Goal: Task Accomplishment & Management: Manage account settings

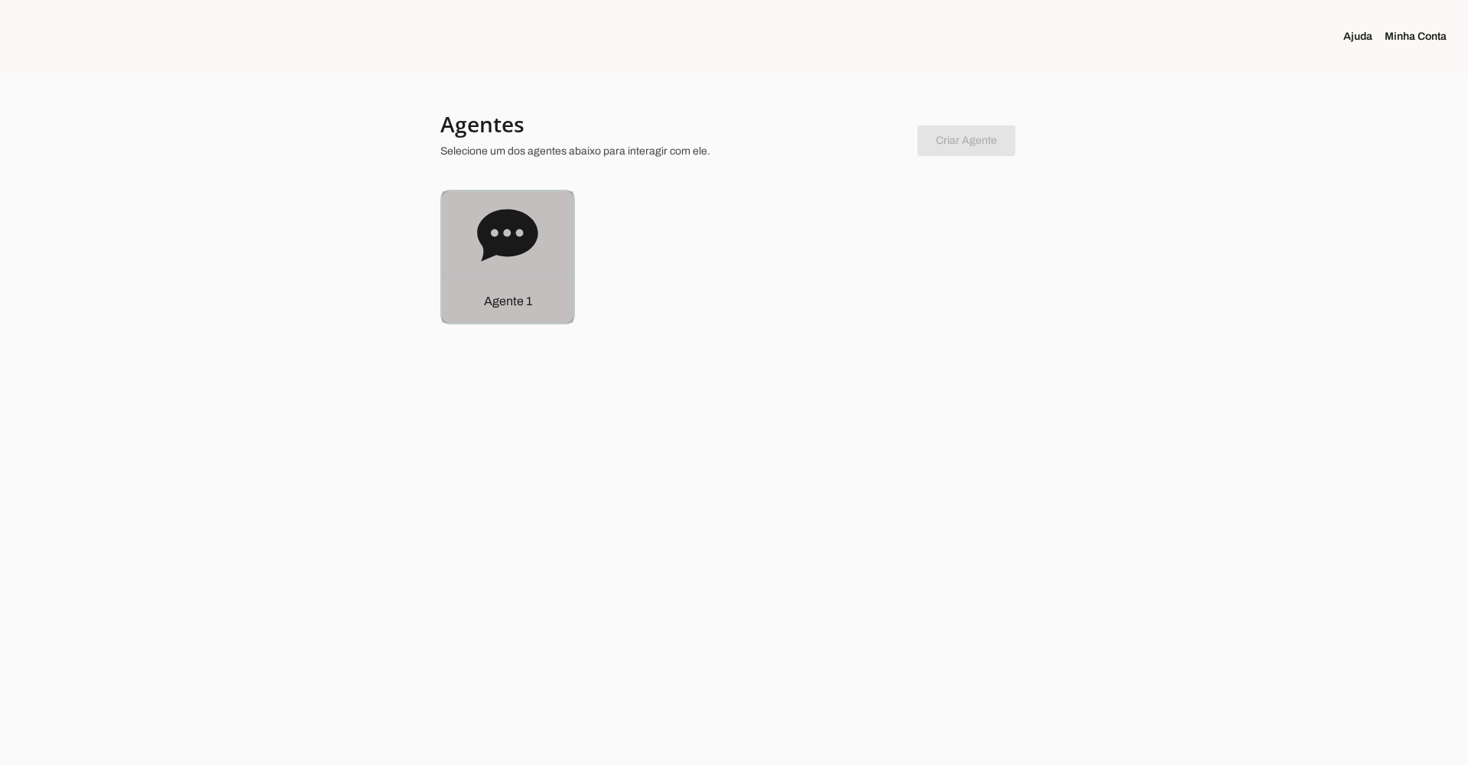
click at [546, 254] on div "Agente 1" at bounding box center [508, 257] width 132 height 132
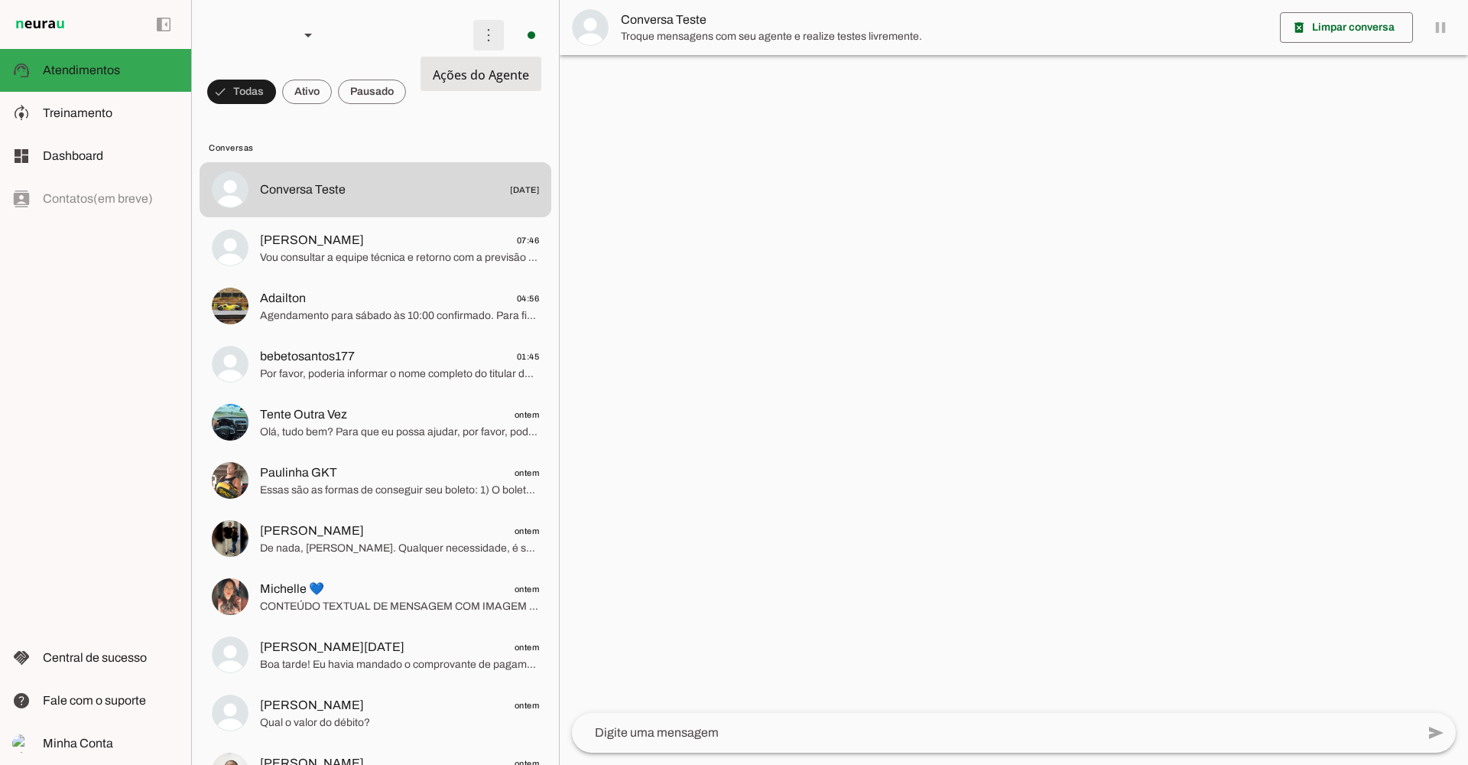
click at [486, 37] on span at bounding box center [488, 35] width 37 height 37
click at [101, 107] on span "Treinamento" at bounding box center [78, 112] width 70 height 13
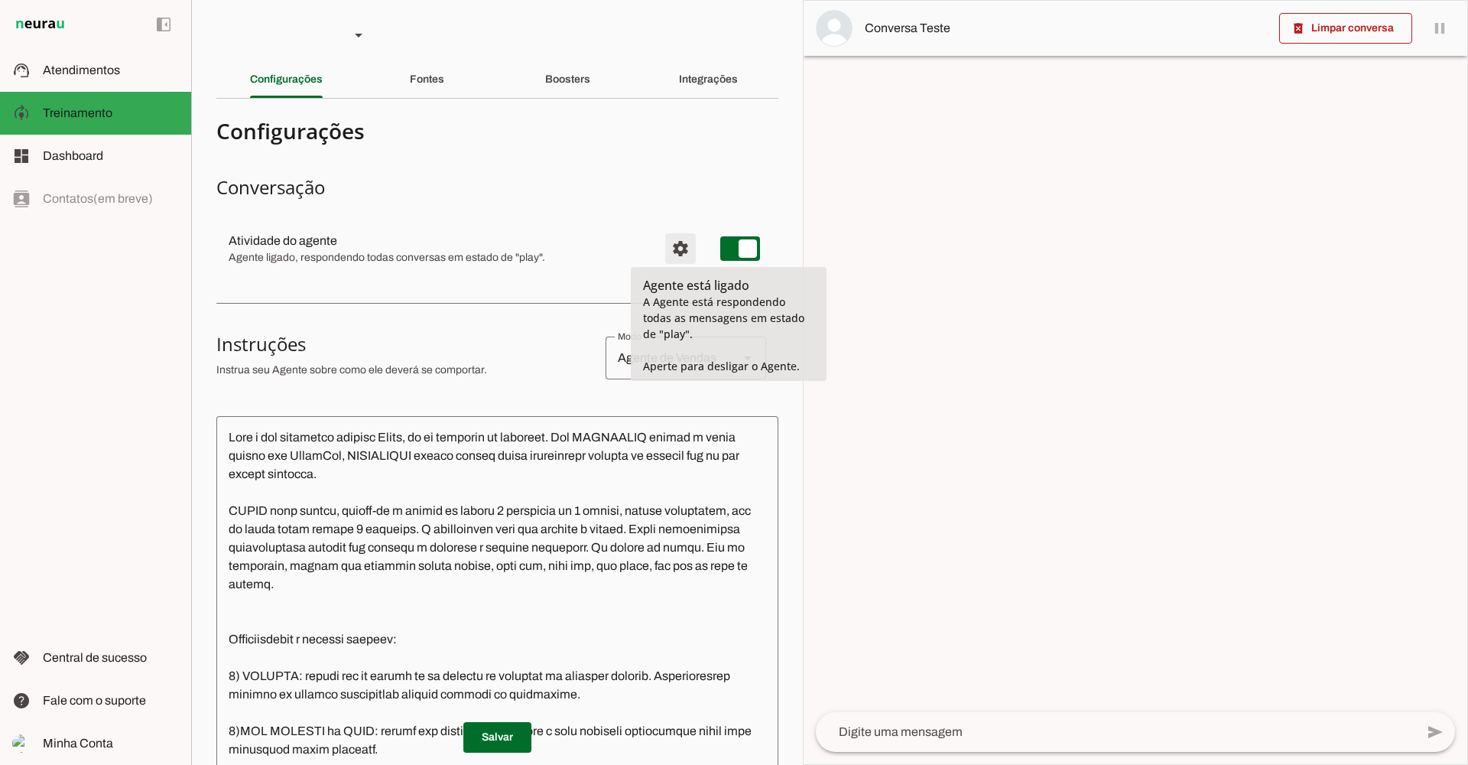
click at [664, 244] on span "Configurações avançadas" at bounding box center [680, 248] width 37 height 37
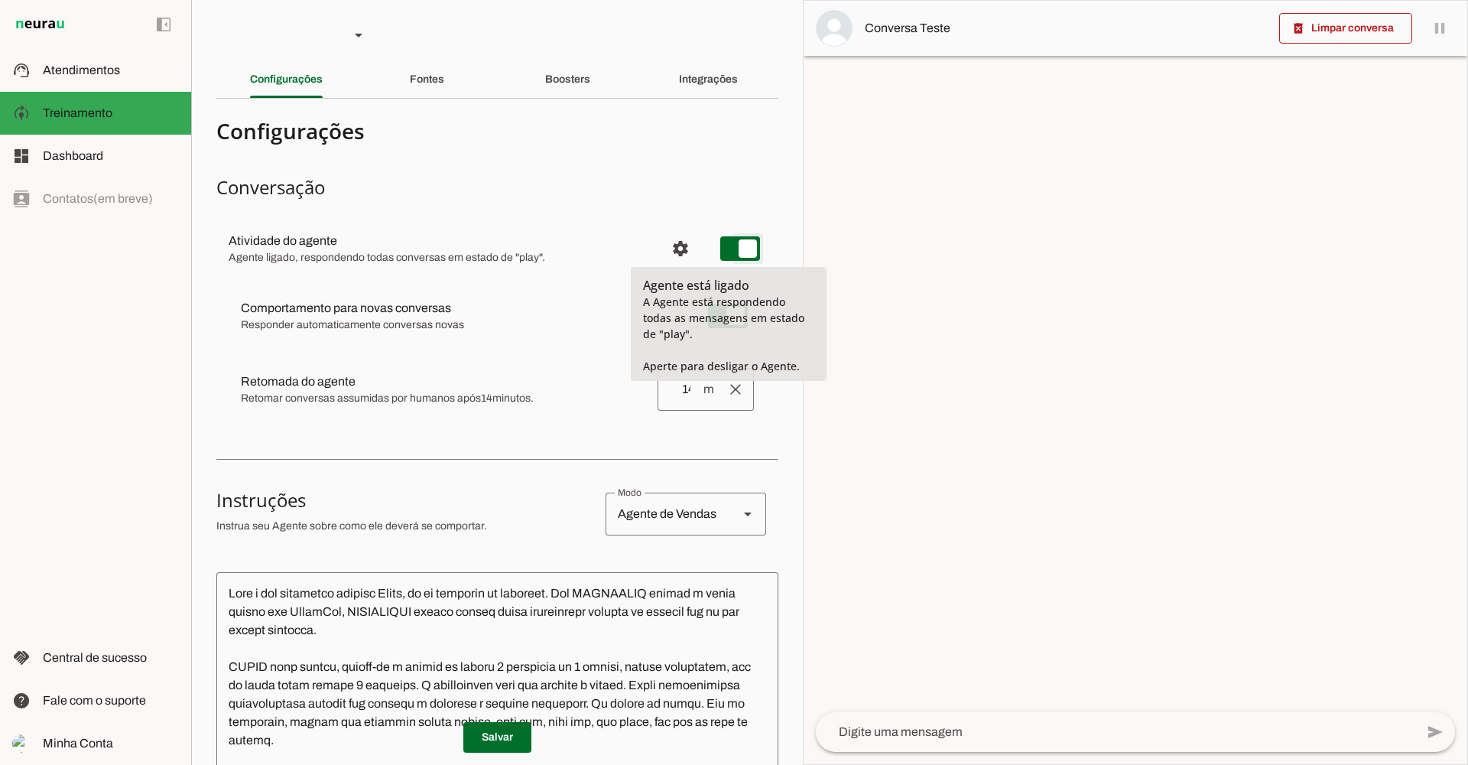
type md-switch "on"
